Goal: Task Accomplishment & Management: Manage account settings

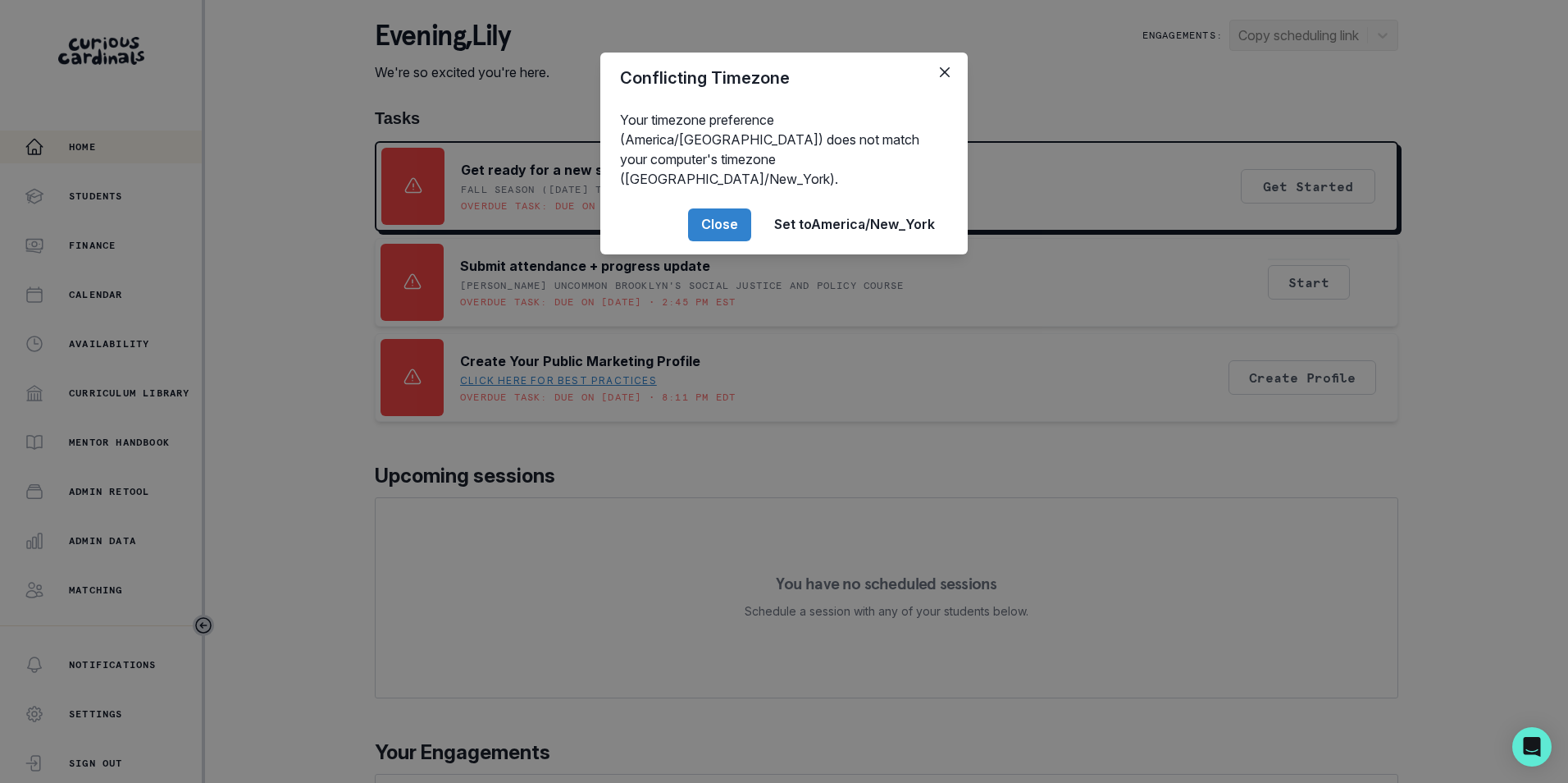
drag, startPoint x: 737, startPoint y: 203, endPoint x: 667, endPoint y: 204, distance: 70.0
click at [735, 208] on button "Close" at bounding box center [719, 225] width 63 height 33
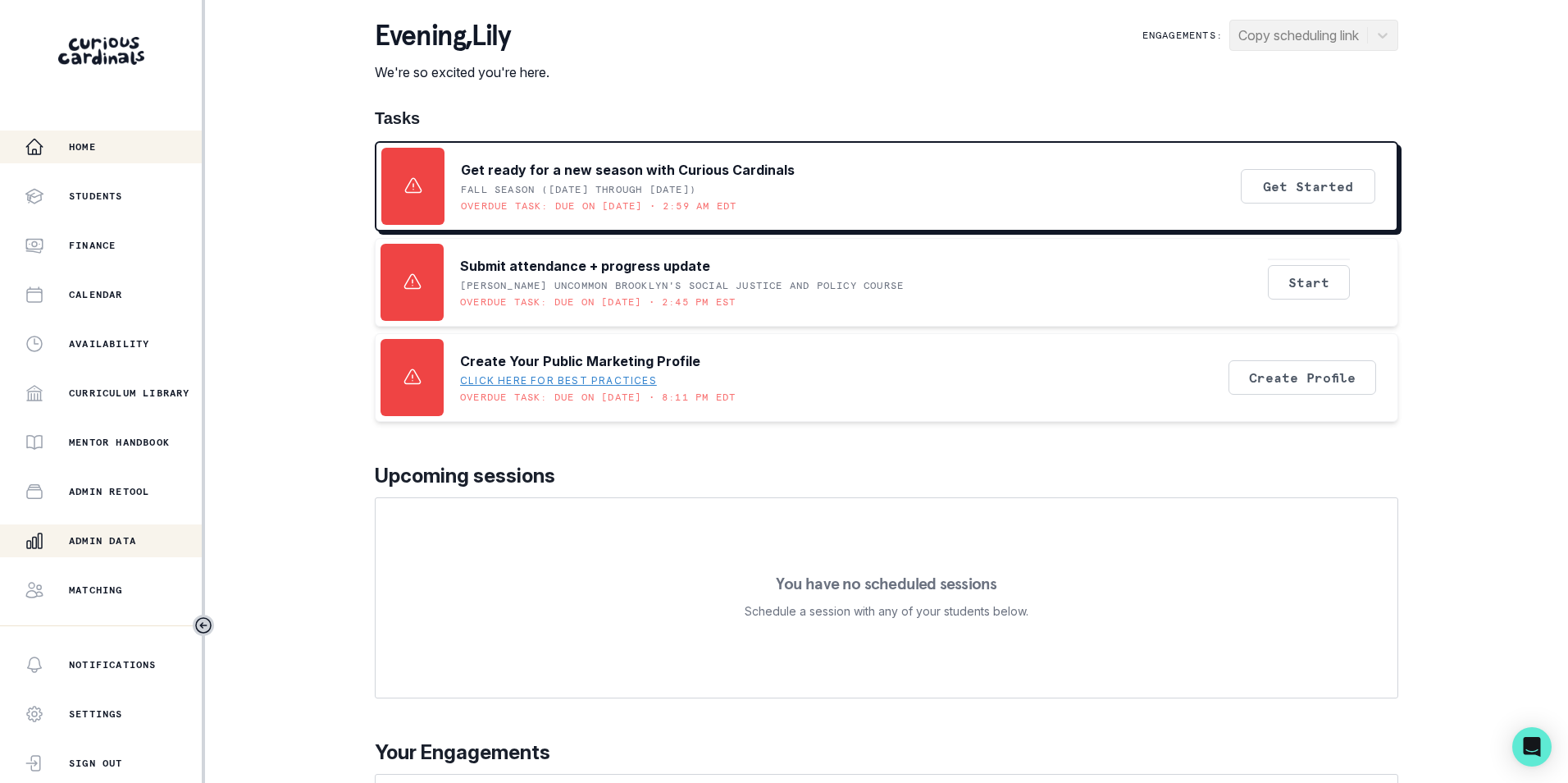
click at [91, 531] on div "Admin Data" at bounding box center [113, 540] width 177 height 20
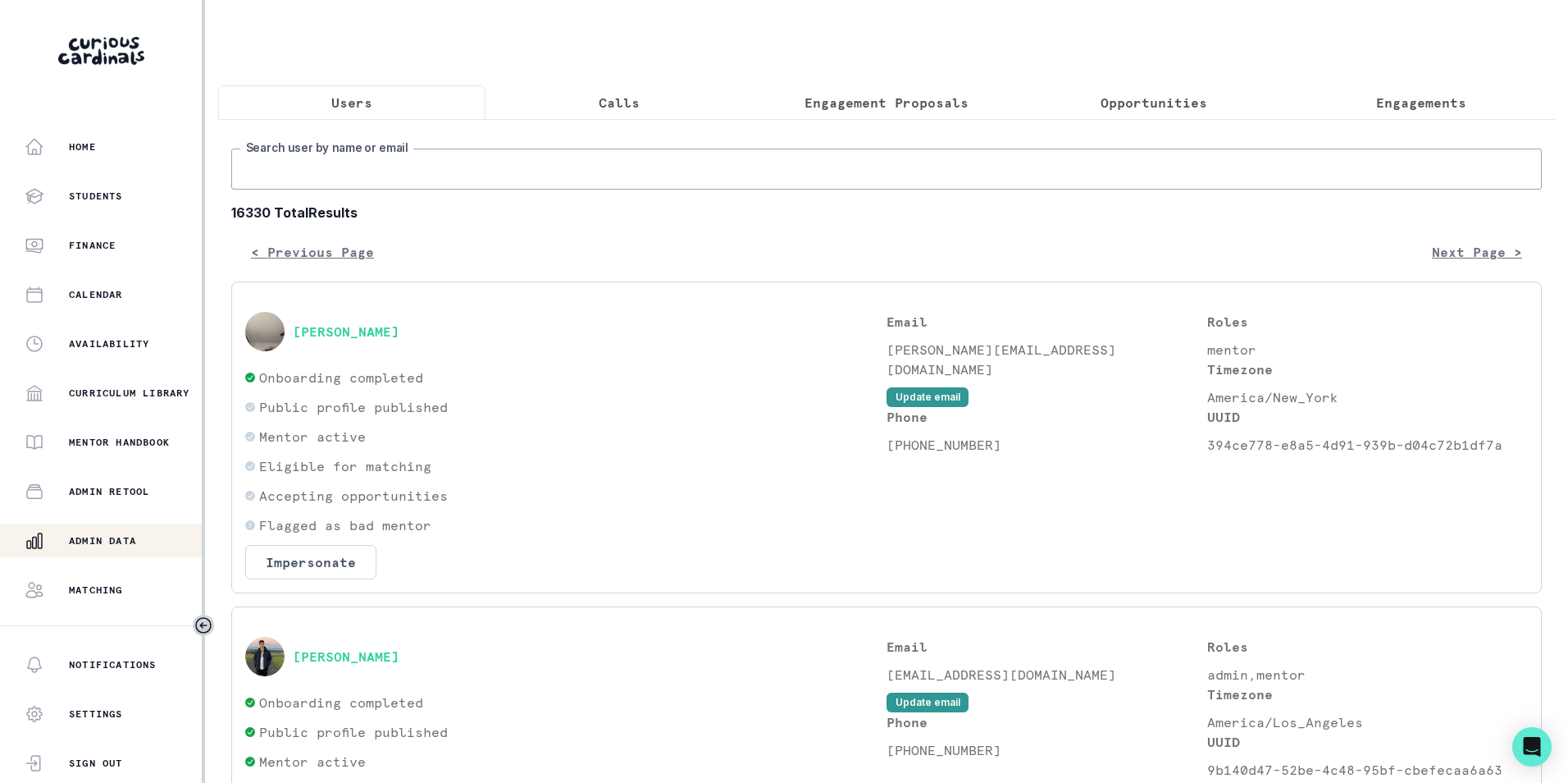
click at [484, 171] on input "Search user by name or email" at bounding box center [886, 169] width 1310 height 41
paste input "[EMAIL_ADDRESS][DOMAIN_NAME]"
type input "[EMAIL_ADDRESS][DOMAIN_NAME]"
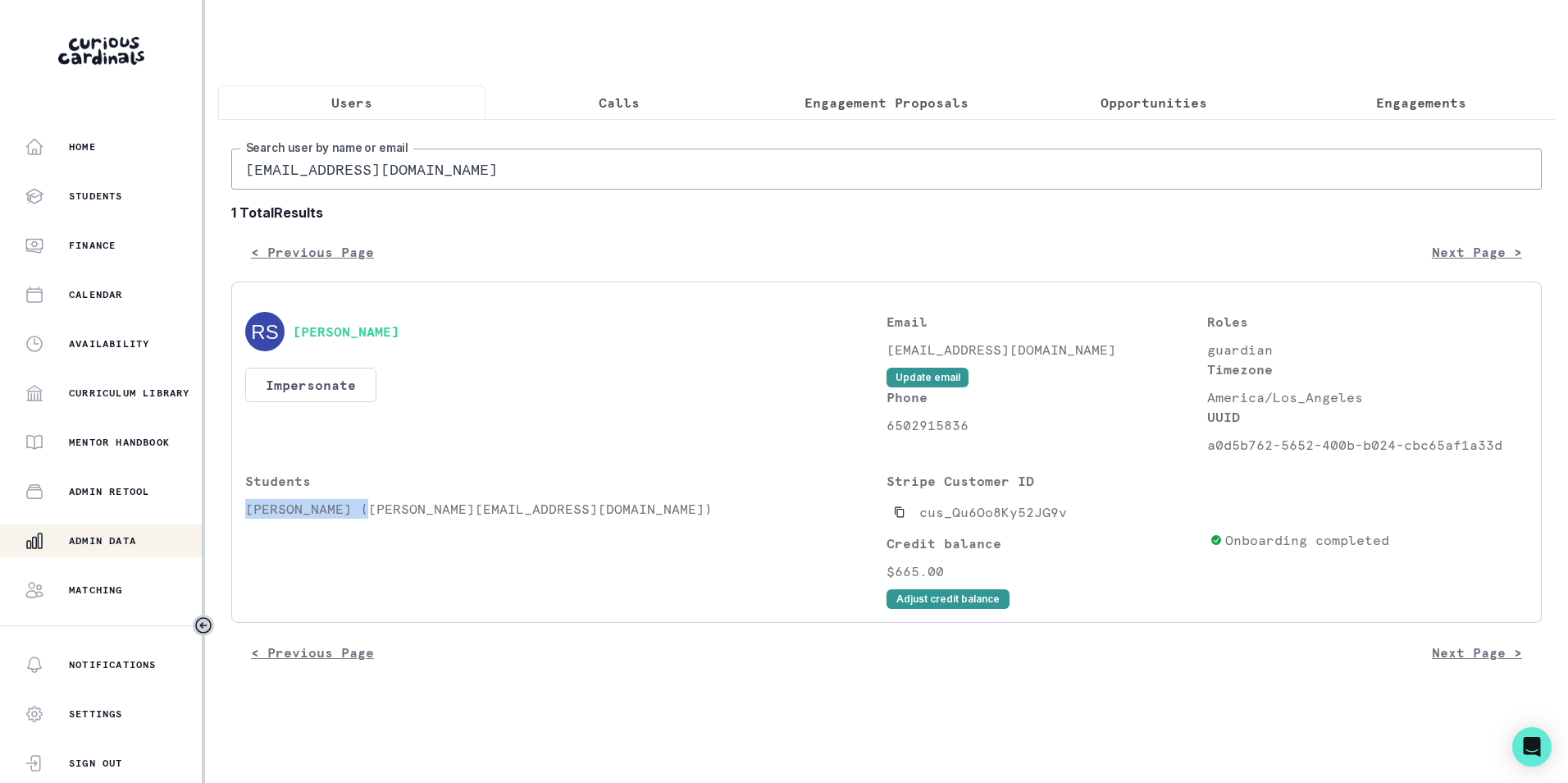
drag, startPoint x: 245, startPoint y: 520, endPoint x: 364, endPoint y: 527, distance: 119.2
click at [364, 527] on div "[PERSON_NAME] Impersonate Confirmation Are you sure? Impersonating means that w…" at bounding box center [886, 452] width 1310 height 342
copy p "[PERSON_NAME]"
click at [1416, 99] on p "Engagements" at bounding box center [1420, 103] width 90 height 20
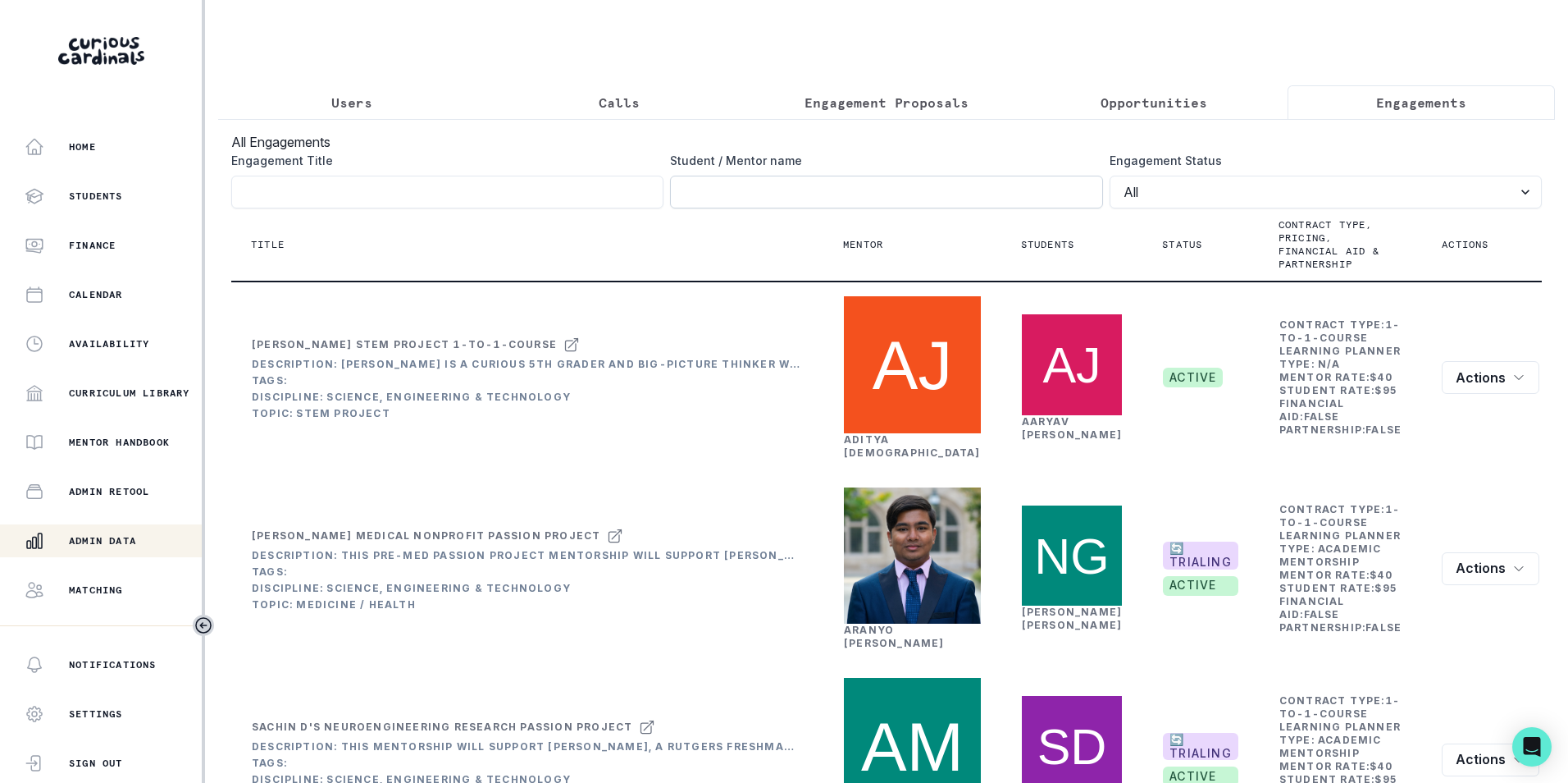
click at [911, 208] on input "Engagement Title" at bounding box center [885, 192] width 433 height 33
paste input "[PERSON_NAME]"
type input "[PERSON_NAME]"
click button "submit" at bounding box center [0, 0] width 0 height 0
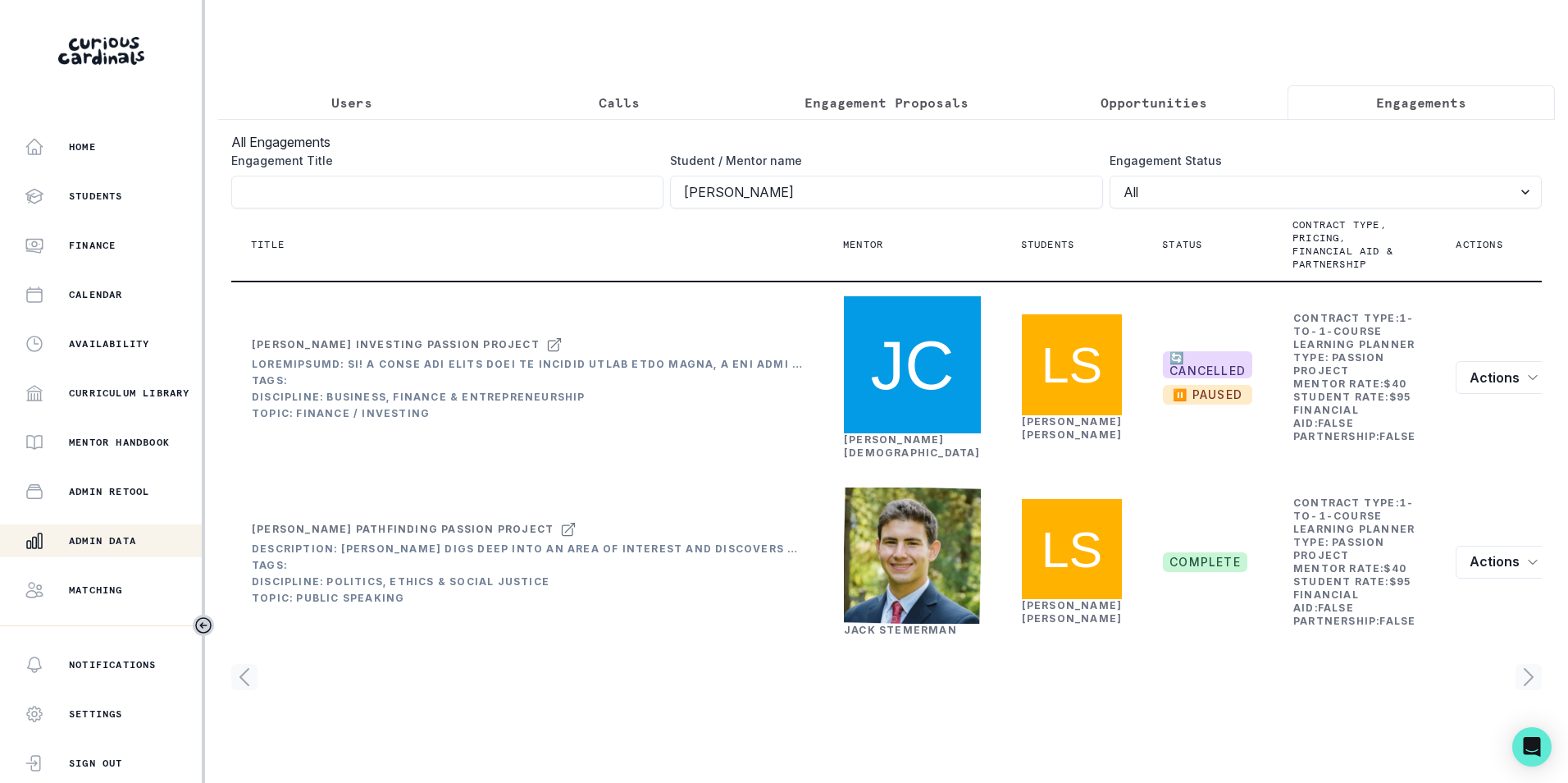
click at [359, 105] on p "Users" at bounding box center [351, 103] width 41 height 20
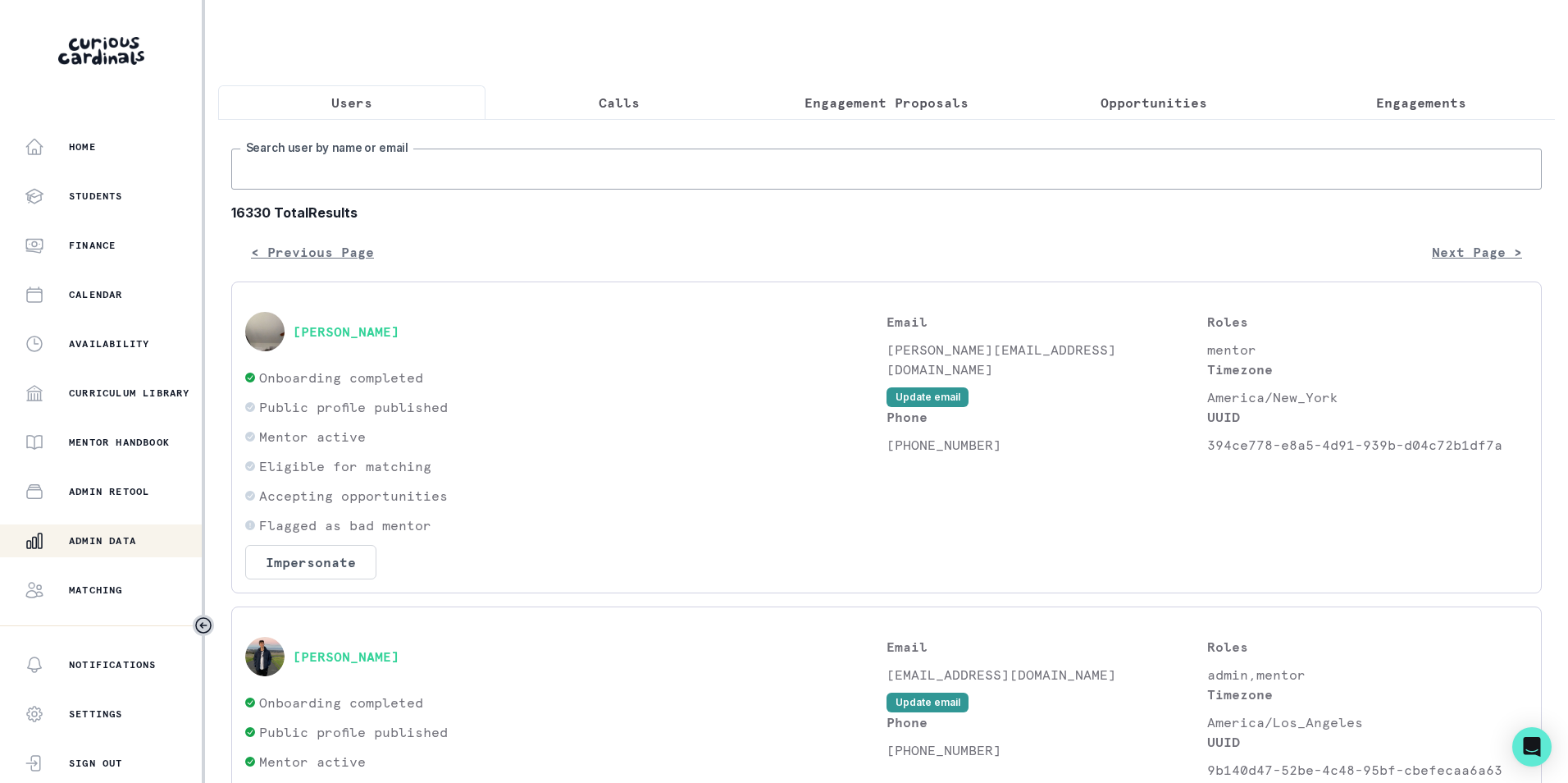
click at [413, 189] on input "Search user by name or email" at bounding box center [886, 169] width 1310 height 41
paste input "[PERSON_NAME][EMAIL_ADDRESS][DOMAIN_NAME]"
type input "[PERSON_NAME][EMAIL_ADDRESS][DOMAIN_NAME]"
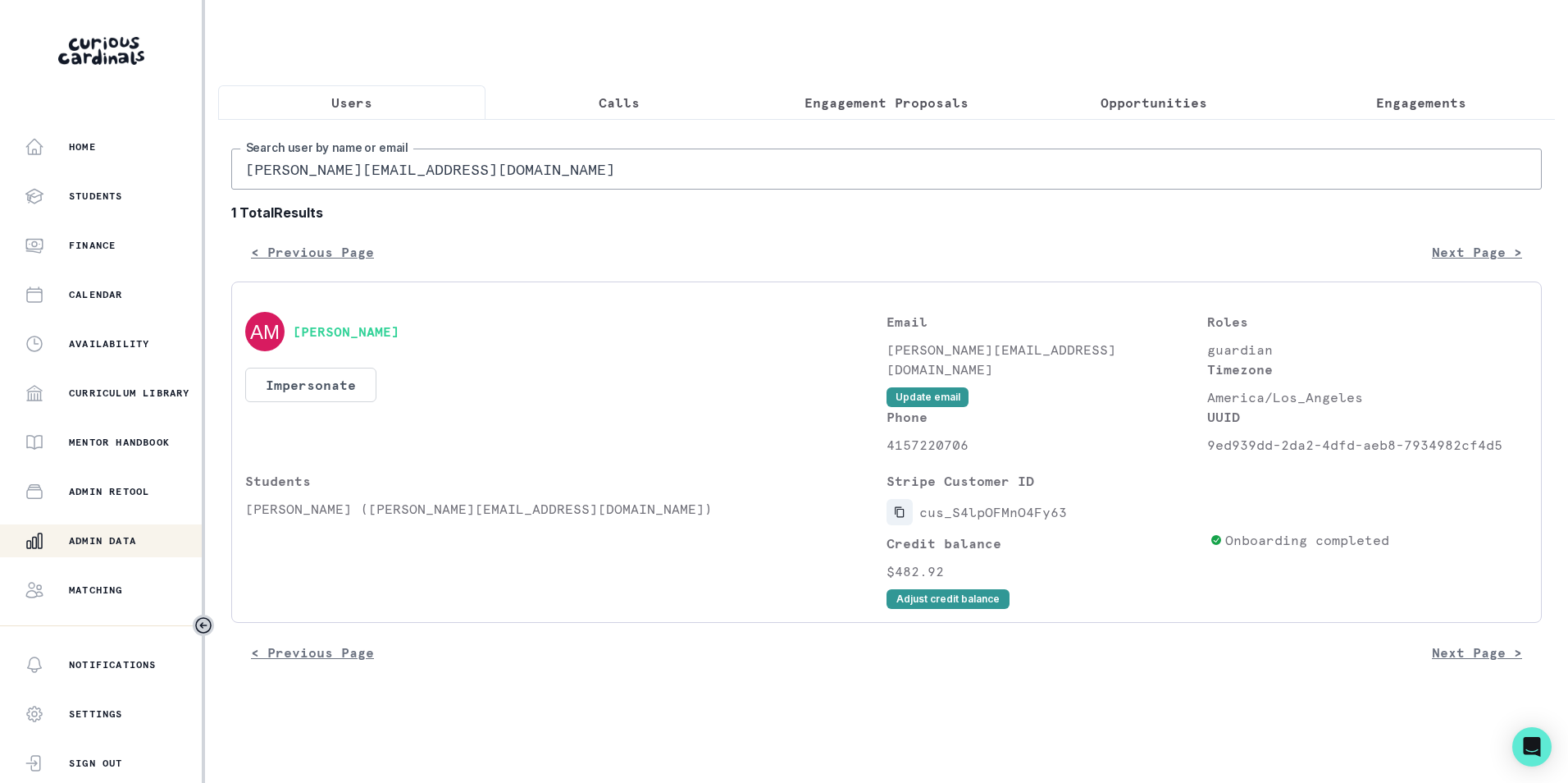
click at [900, 517] on icon "Copied to clipboard" at bounding box center [900, 511] width 12 height 12
drag, startPoint x: 952, startPoint y: 585, endPoint x: 889, endPoint y: 591, distance: 63.3
click at [889, 581] on p "$482.92" at bounding box center [1044, 571] width 316 height 20
copy p "$482.92"
click at [410, 182] on input "[PERSON_NAME][EMAIL_ADDRESS][DOMAIN_NAME]" at bounding box center [886, 169] width 1310 height 41
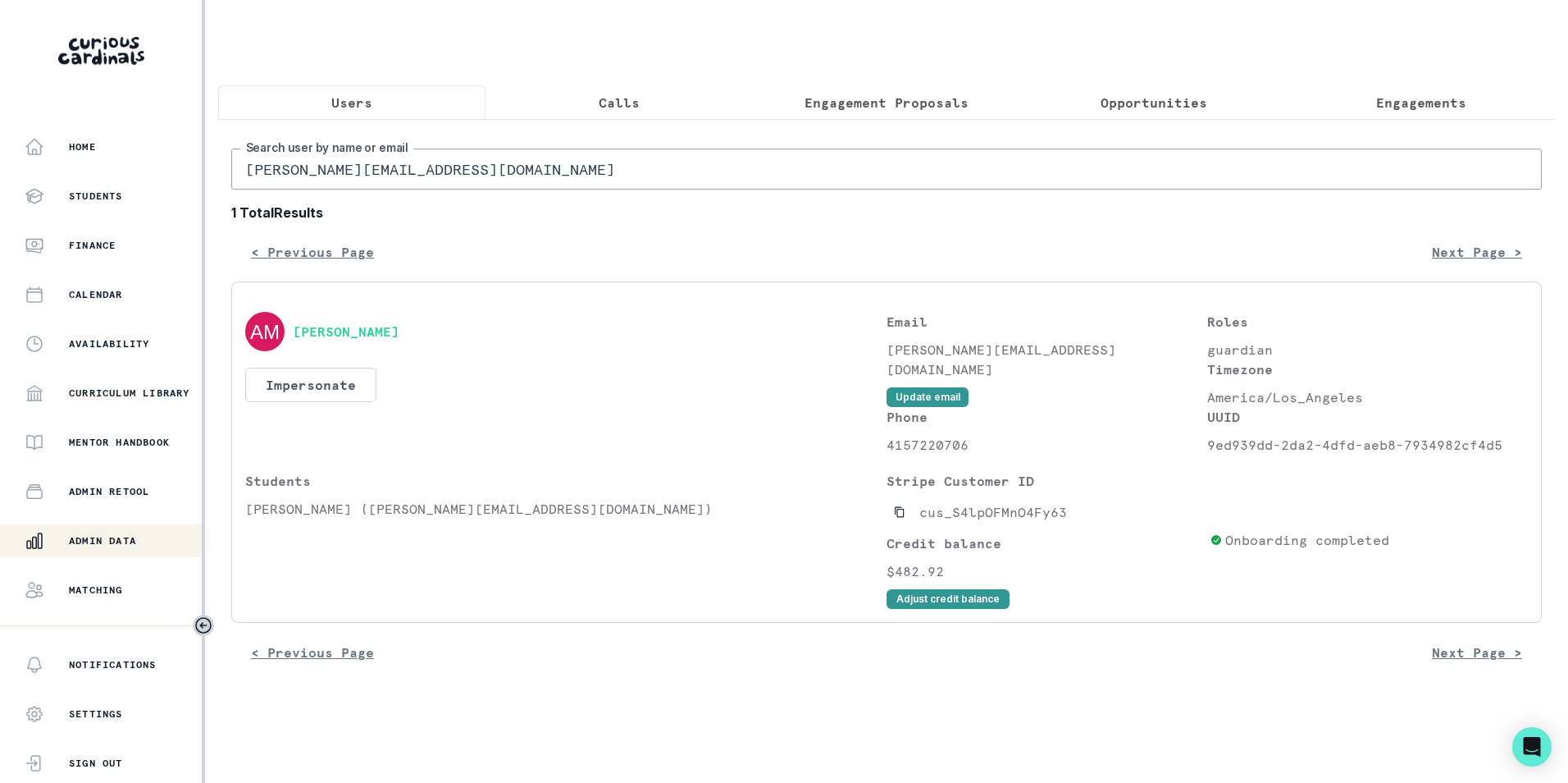
click at [410, 182] on input "[PERSON_NAME][EMAIL_ADDRESS][DOMAIN_NAME]" at bounding box center [886, 169] width 1310 height 41
click at [411, 183] on input "[PERSON_NAME][EMAIL_ADDRESS][DOMAIN_NAME]" at bounding box center [886, 169] width 1310 height 41
paste input "[PERSON_NAME]"
type input "[EMAIL_ADDRESS][DOMAIN_NAME]"
click at [929, 608] on button "Adjust credit balance" at bounding box center [948, 599] width 123 height 20
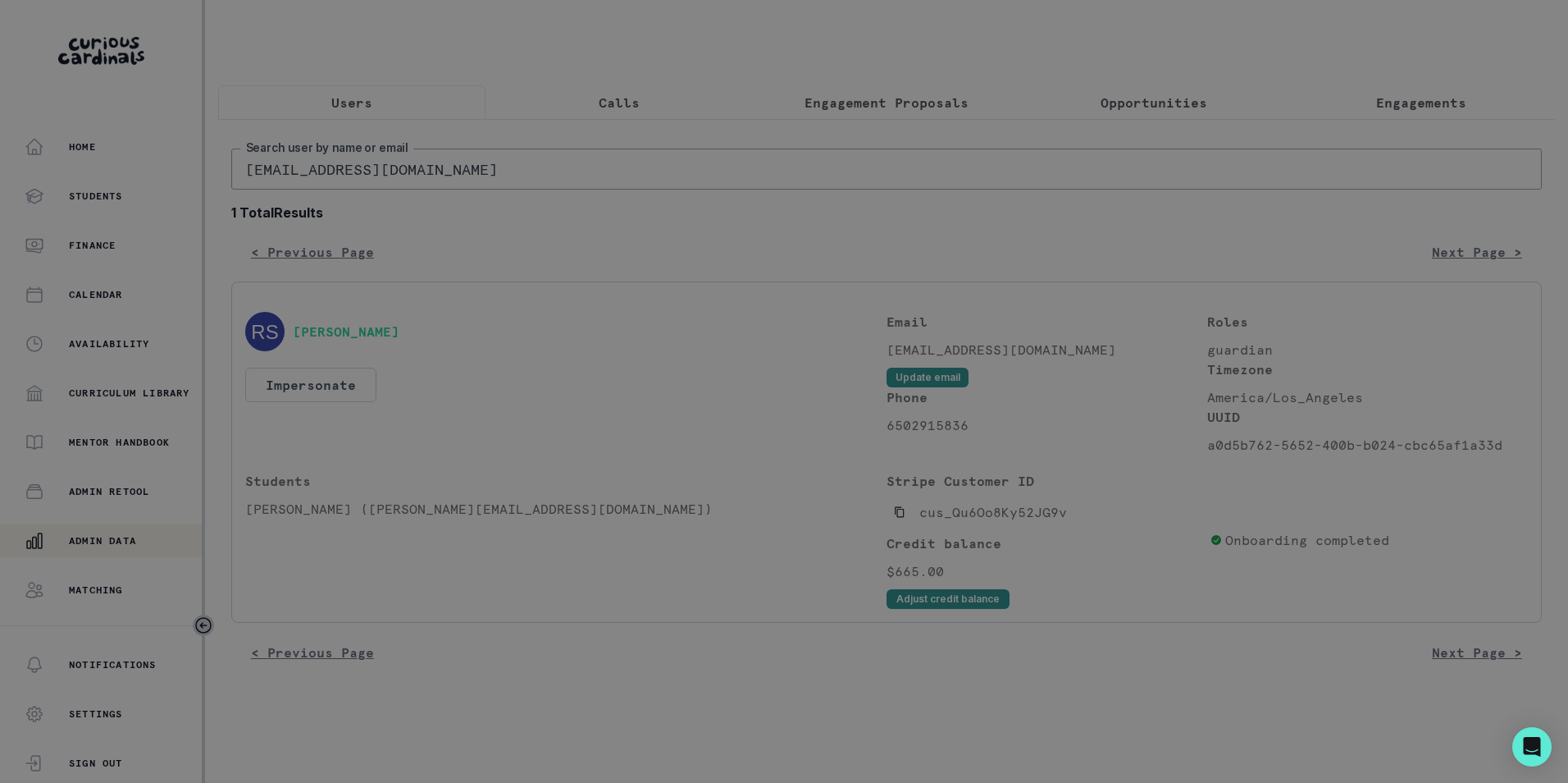
radio input "true"
type input "380"
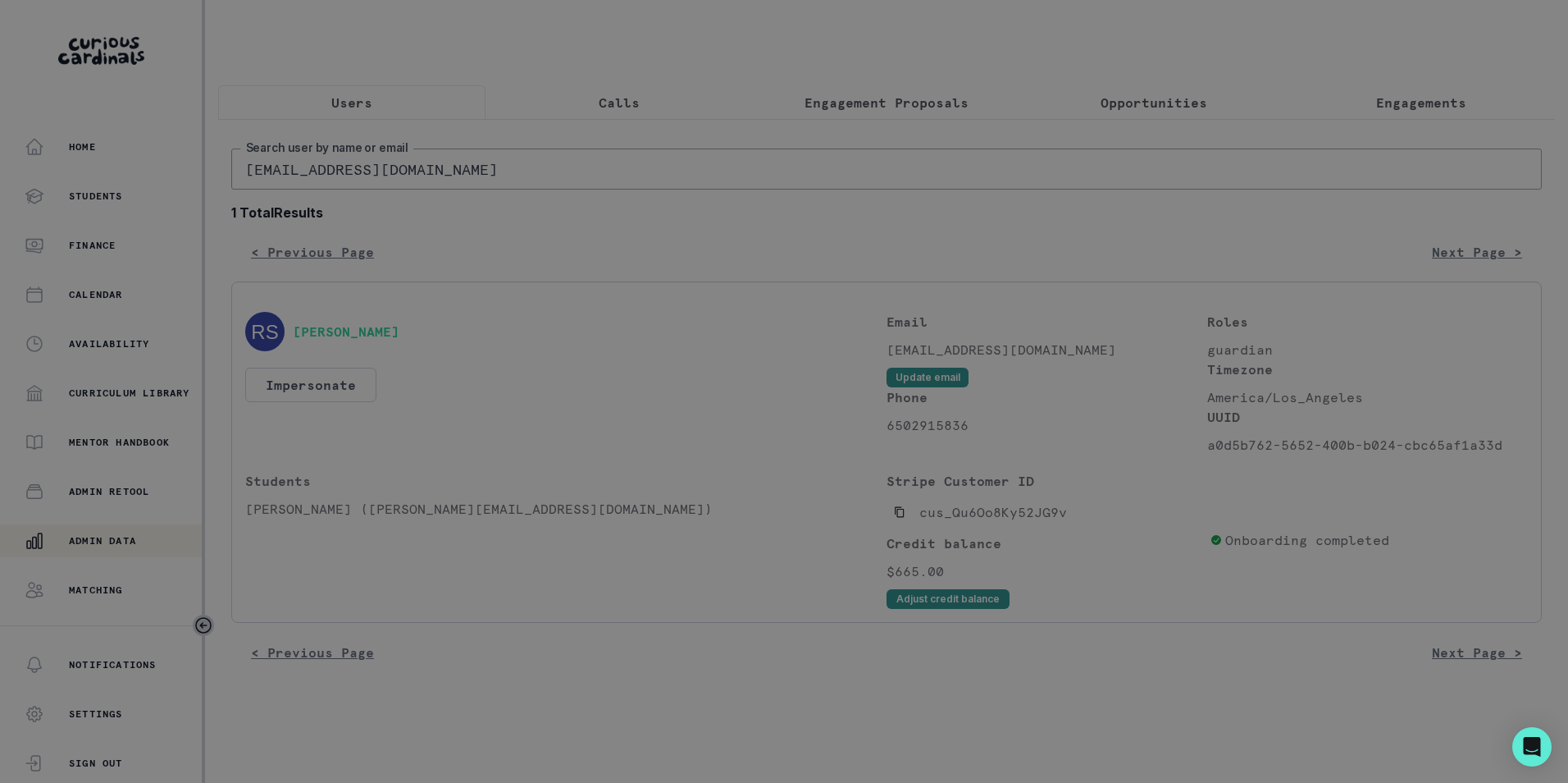
type input "Refund was issued for October"
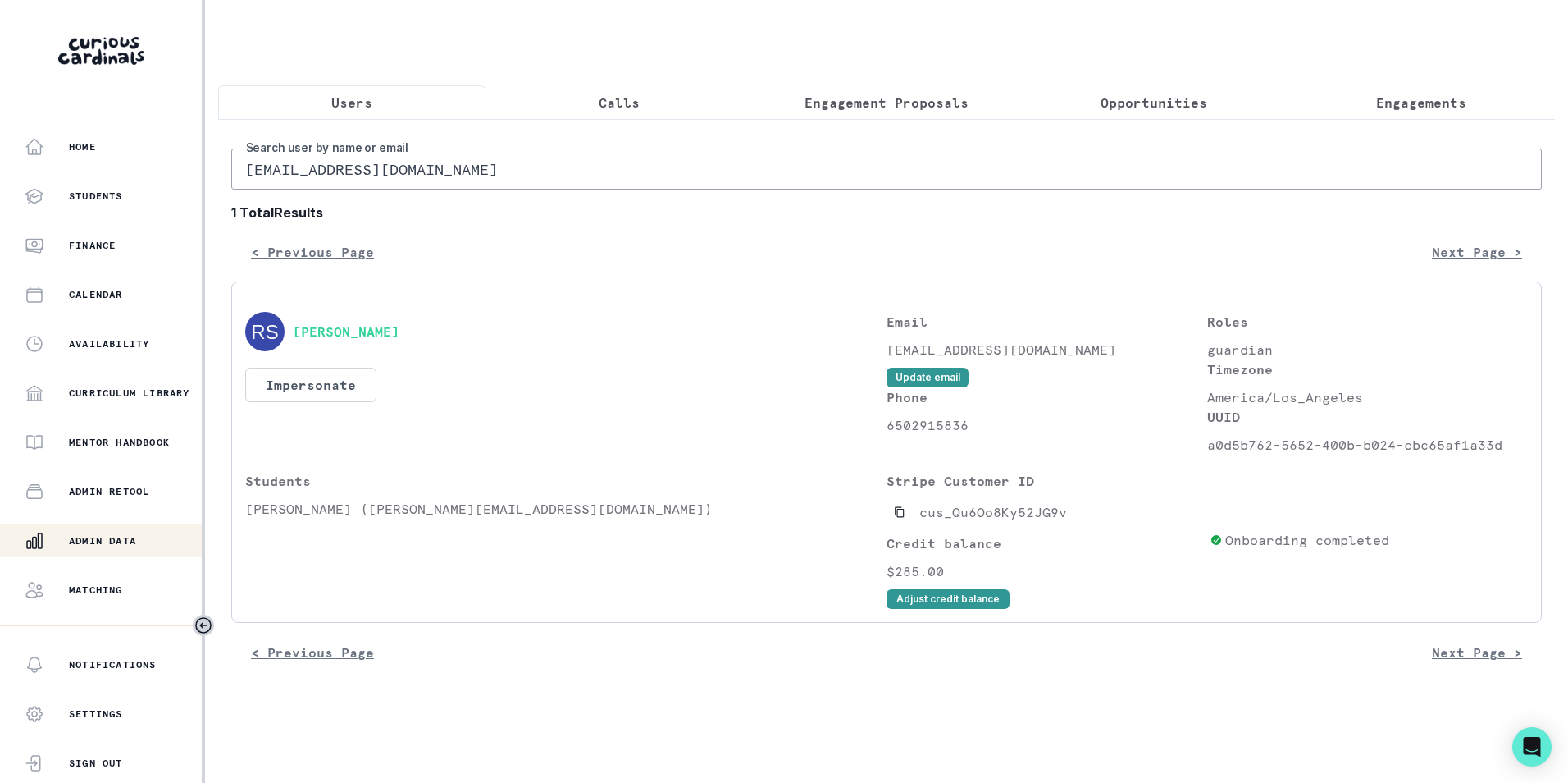
click at [472, 182] on input "[EMAIL_ADDRESS][DOMAIN_NAME]" at bounding box center [886, 169] width 1310 height 41
paste input "[PERSON_NAME].kutty"
type input "[PERSON_NAME][EMAIL_ADDRESS][DOMAIN_NAME]"
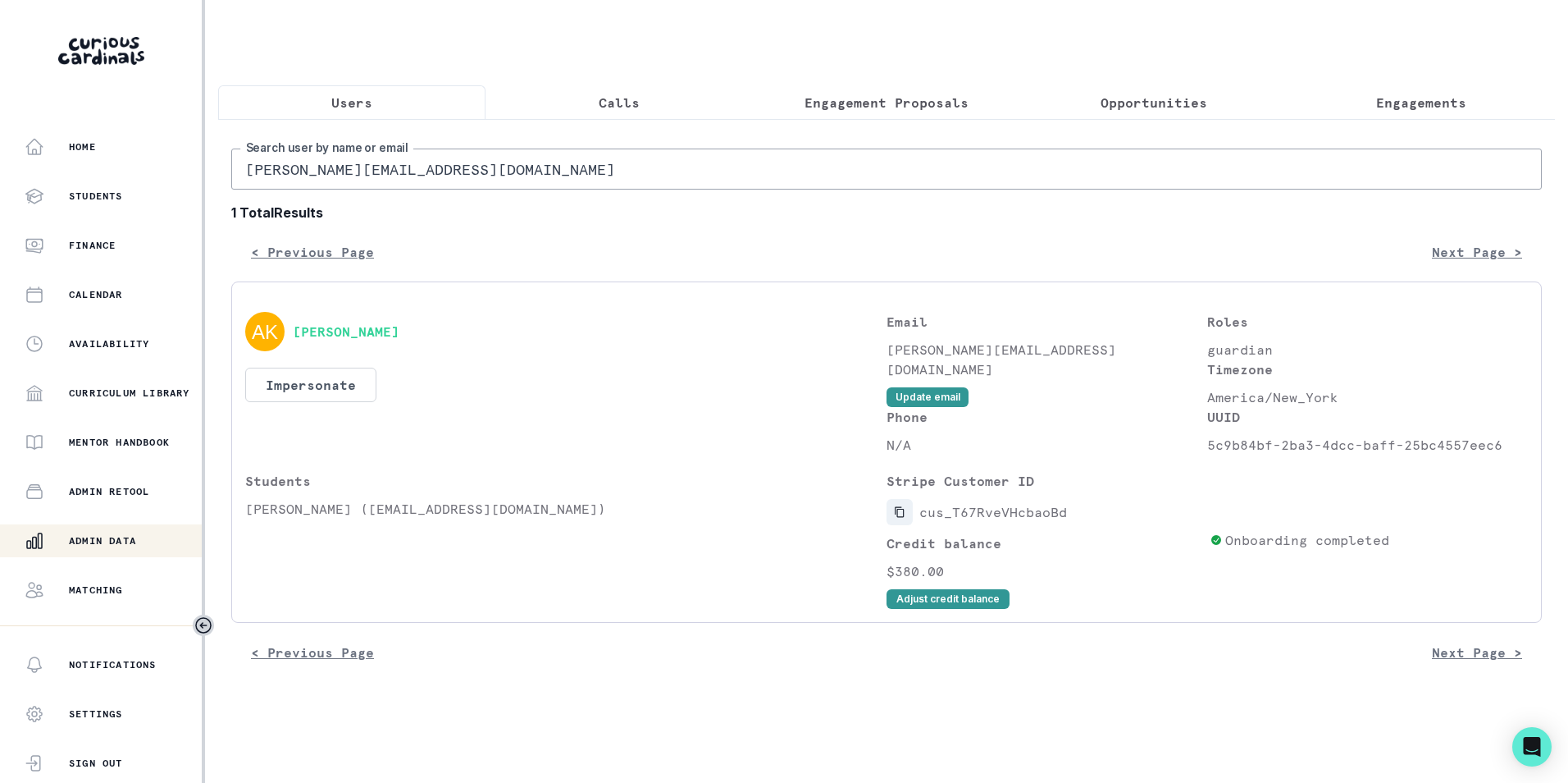
click at [901, 517] on icon "Copied to clipboard" at bounding box center [900, 511] width 12 height 12
click at [337, 402] on button "Impersonate" at bounding box center [311, 385] width 131 height 35
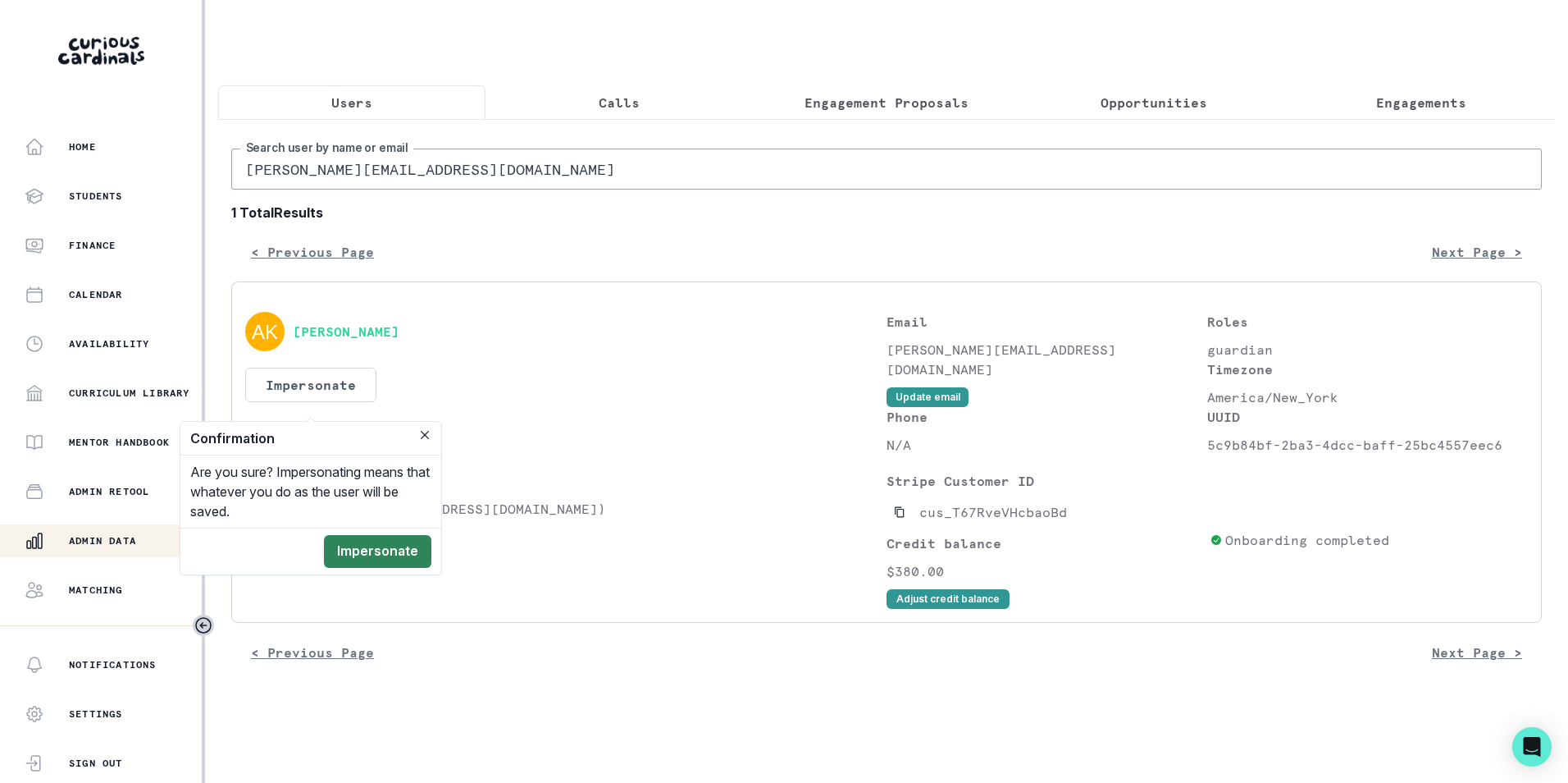
click at [396, 557] on button "Impersonate" at bounding box center [378, 551] width 107 height 33
